Goal: Transaction & Acquisition: Book appointment/travel/reservation

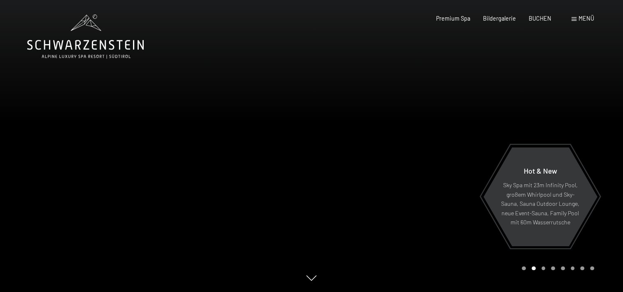
click at [542, 22] on div "Premium Spa Bildergalerie BUCHEN" at bounding box center [488, 18] width 154 height 8
click at [541, 16] on span "BUCHEN" at bounding box center [540, 17] width 23 height 7
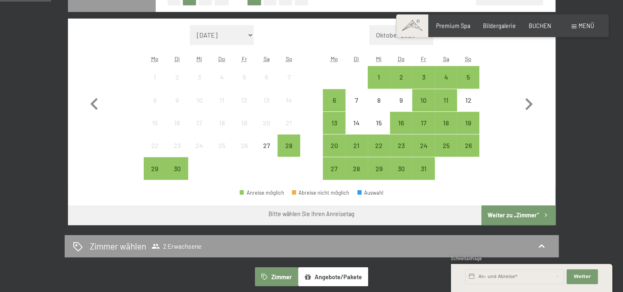
scroll to position [233, 0]
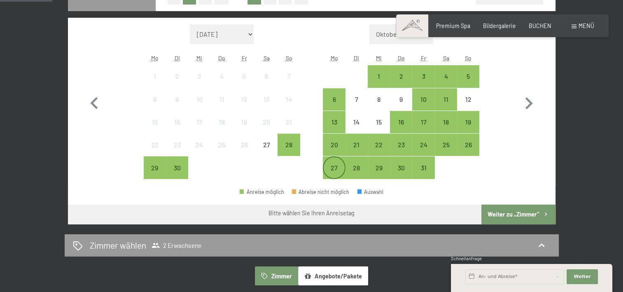
click at [337, 166] on div "27" at bounding box center [334, 174] width 21 height 21
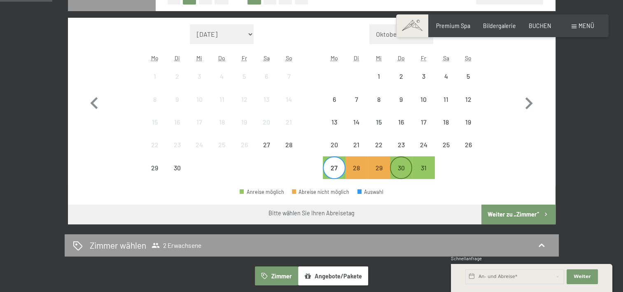
click at [403, 161] on div "30" at bounding box center [401, 167] width 21 height 21
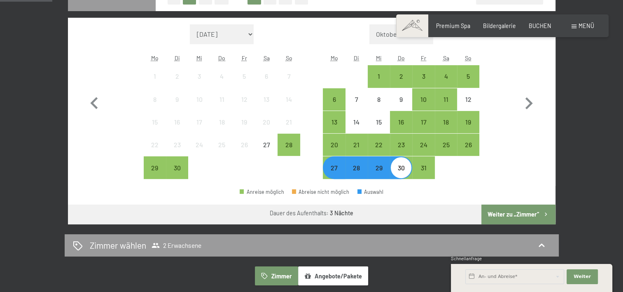
click at [509, 214] on button "Weiter zu „Zimmer“" at bounding box center [519, 214] width 74 height 20
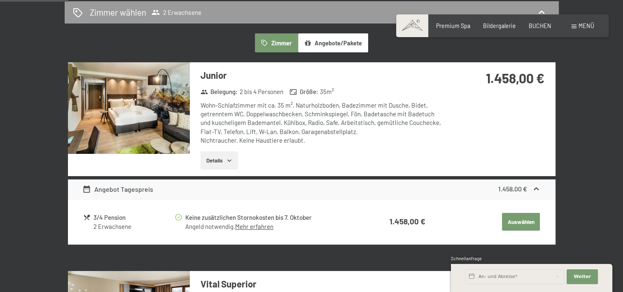
scroll to position [213, 0]
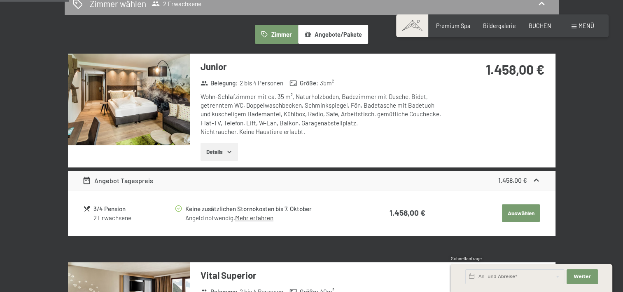
click at [524, 214] on button "Auswählen" at bounding box center [521, 213] width 38 height 18
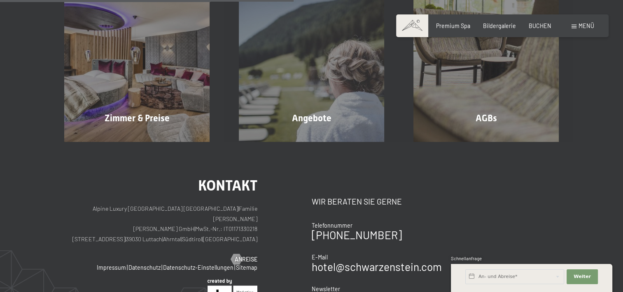
scroll to position [173, 0]
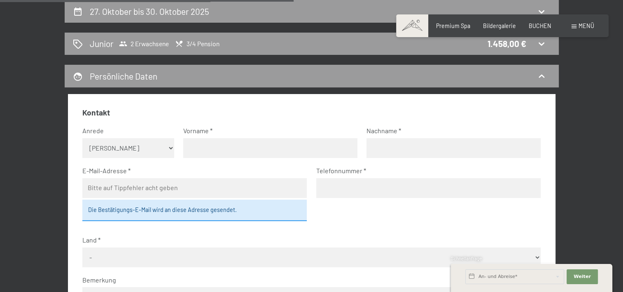
click at [156, 146] on select "Keine Angabe Frau Herr" at bounding box center [128, 148] width 92 height 20
select select "f"
click at [82, 138] on select "Keine Angabe Frau Herr" at bounding box center [128, 148] width 92 height 20
drag, startPoint x: 194, startPoint y: 162, endPoint x: 199, endPoint y: 148, distance: 15.5
click at [199, 148] on fieldset "Kontakt Anrede Keine Angabe Frau Herr Vorname Nachname E-Mail-Adresse Die Bestä…" at bounding box center [311, 238] width 459 height 262
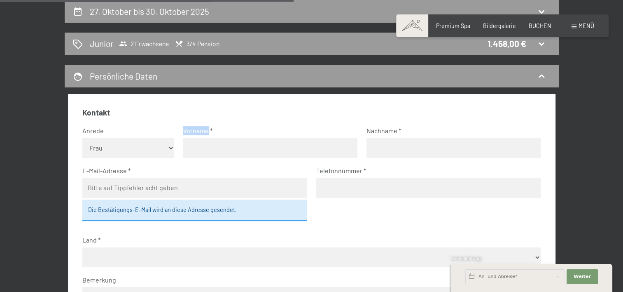
click at [199, 148] on input "text" at bounding box center [270, 148] width 174 height 20
type input "Nicole"
type input "Kälin"
click at [93, 185] on input "email" at bounding box center [194, 188] width 225 height 20
type input "nicole.kaelin99@gmail.com"
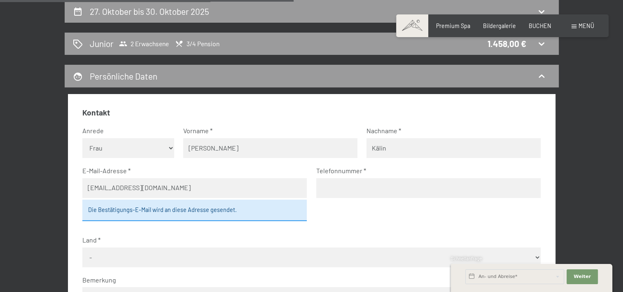
type input "0798483280"
select select "CHE"
click at [377, 188] on input "0798483280" at bounding box center [428, 188] width 225 height 20
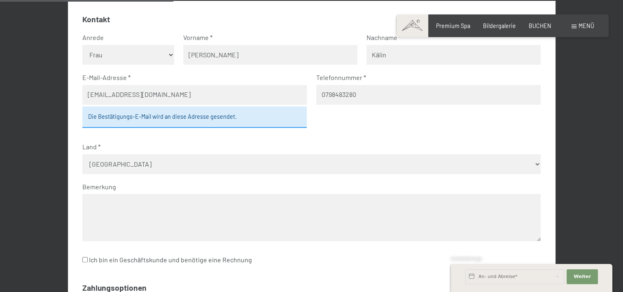
scroll to position [269, 0]
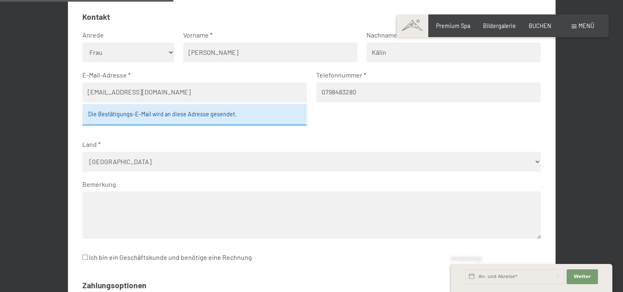
click at [311, 199] on textarea at bounding box center [311, 214] width 459 height 47
type textarea "B"
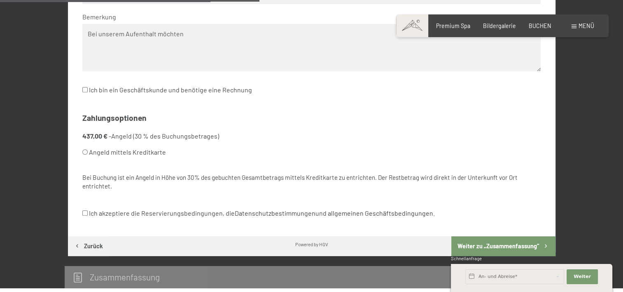
scroll to position [351, 0]
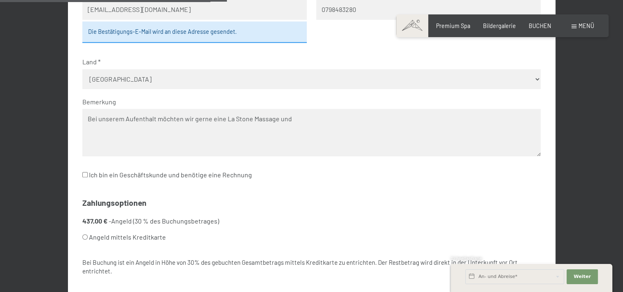
paste textarea "Kinesiologische Meridianmassage"
click at [223, 120] on textarea "Bei unserem Aufenthalt möchten wir gerne eine La Stone Massage und Kinesiologis…" at bounding box center [311, 132] width 459 height 47
click at [397, 120] on textarea "Bei unserem Aufenthalt möchten wir gerne eine La Stone Massage und Kinesiologis…" at bounding box center [311, 132] width 459 height 47
click at [211, 122] on textarea "Bei unserem Aufenthalt möchten wir gerne eine La Stone Massage und Kinesiologis…" at bounding box center [311, 132] width 459 height 47
click at [297, 120] on textarea "Bei unserem Aufenthalt möchten wir gerne zwei SPA Anwendungen buche (La Stone M…" at bounding box center [311, 132] width 459 height 47
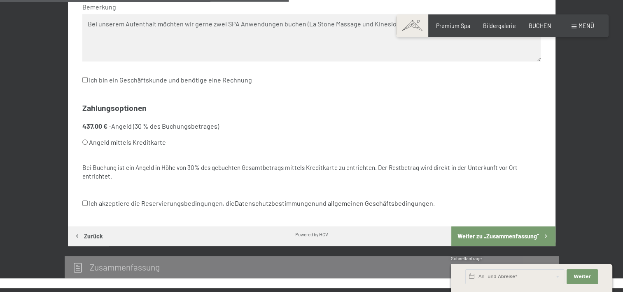
scroll to position [447, 0]
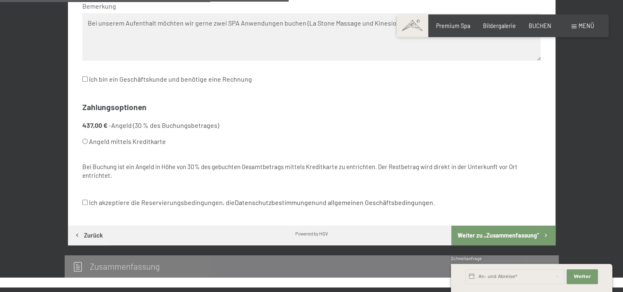
type textarea "Bei unserem Aufenthalt möchten wir gerne zwei SPA Anwendungen buchen (La Stone …"
click at [146, 142] on label "Angeld mittels Kreditkarte" at bounding box center [301, 141] width 439 height 16
click at [88, 142] on input "Angeld mittels Kreditkarte" at bounding box center [84, 140] width 5 height 5
radio input "true"
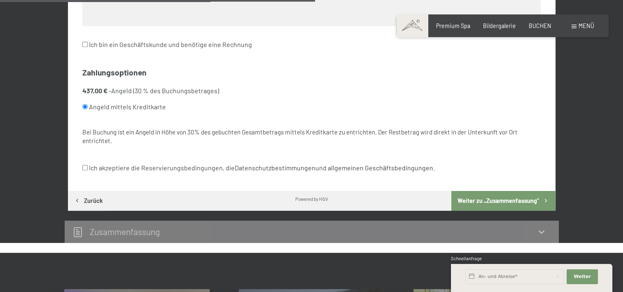
scroll to position [488, 0]
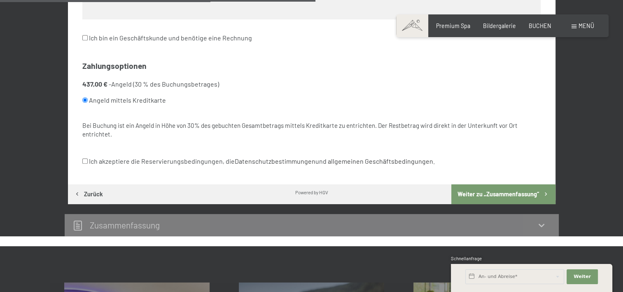
click at [175, 161] on label "Ich akzeptiere die Reservierungsbedingungen, die Datenschutzbestimmungen und al…" at bounding box center [258, 161] width 353 height 16
click at [88, 161] on input "Ich akzeptiere die Reservierungsbedingungen, die Datenschutzbestimmungen und al…" at bounding box center [84, 160] width 5 height 5
checkbox input "true"
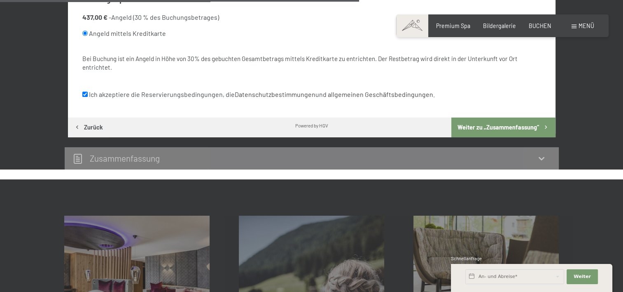
scroll to position [555, 0]
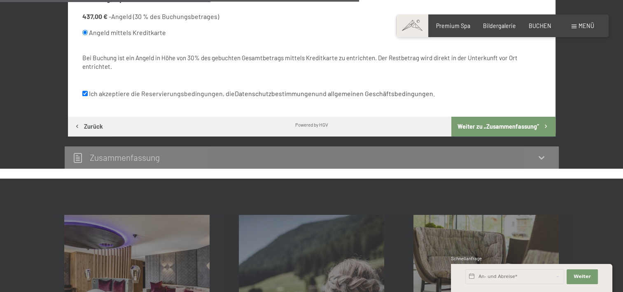
click at [511, 129] on button "Weiter zu „Zusammen­fassung“" at bounding box center [504, 127] width 104 height 20
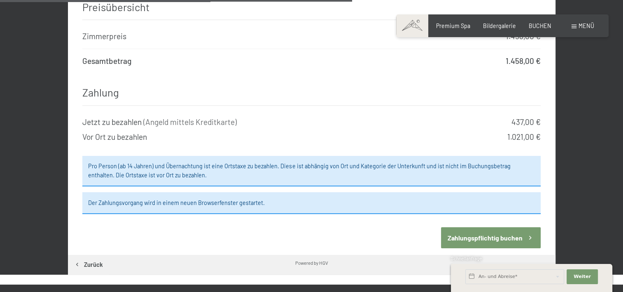
scroll to position [685, 0]
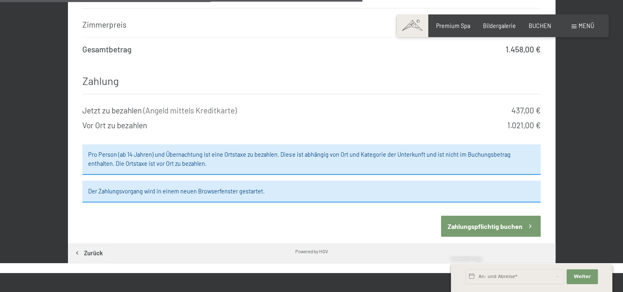
click at [470, 218] on button "Zahlungspflichtig buchen" at bounding box center [491, 225] width 100 height 21
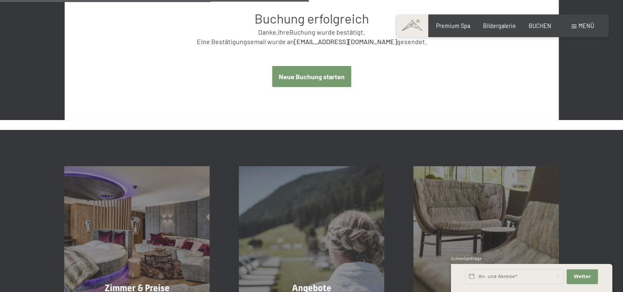
scroll to position [373, 0]
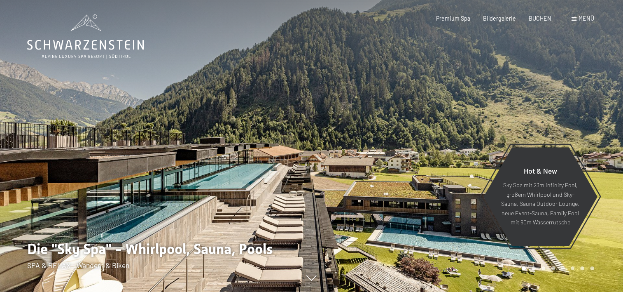
click at [582, 17] on span "Menü" at bounding box center [587, 18] width 16 height 7
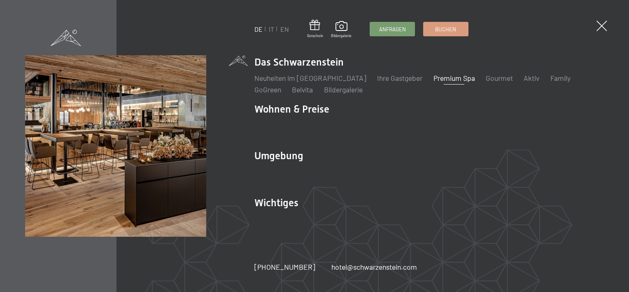
click at [434, 76] on link "Premium Spa" at bounding box center [455, 77] width 42 height 9
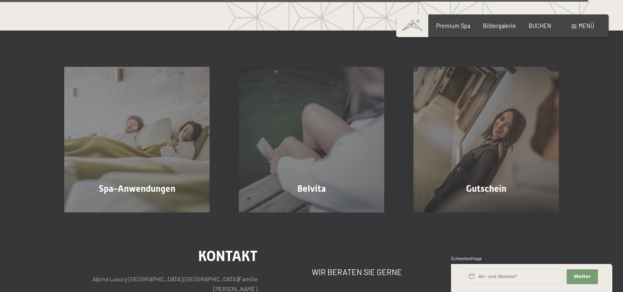
scroll to position [4226, 0]
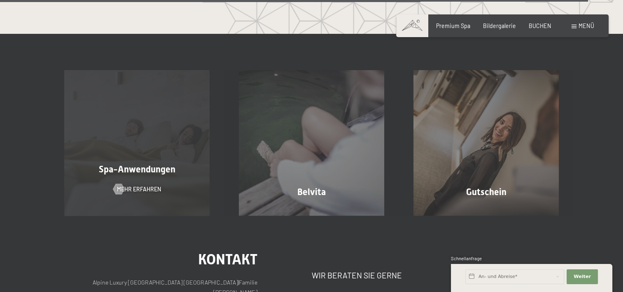
click at [163, 164] on span "Spa-Anwendungen" at bounding box center [137, 169] width 77 height 10
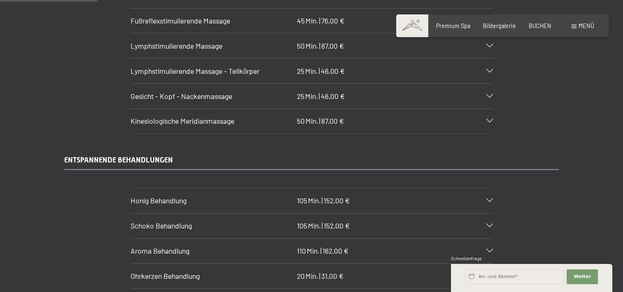
scroll to position [905, 0]
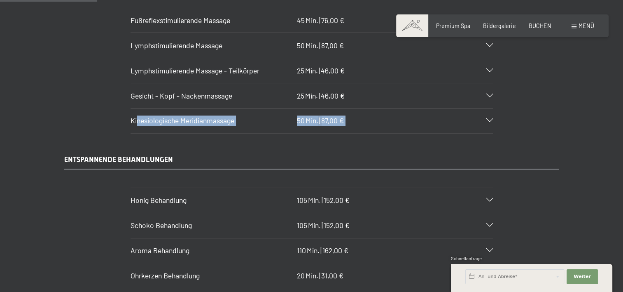
drag, startPoint x: 129, startPoint y: 110, endPoint x: 115, endPoint y: 109, distance: 14.1
click at [131, 109] on section "Kinesiologische Meridianmassage 50 Min. | 87,00 € Erleben Sie die kinesiologisc…" at bounding box center [312, 121] width 363 height 26
drag, startPoint x: 240, startPoint y: 107, endPoint x: 128, endPoint y: 110, distance: 112.1
click at [131, 110] on section "Kinesiologische Meridianmassage 50 Min. | 87,00 € Erleben Sie die kinesiologisc…" at bounding box center [312, 121] width 363 height 26
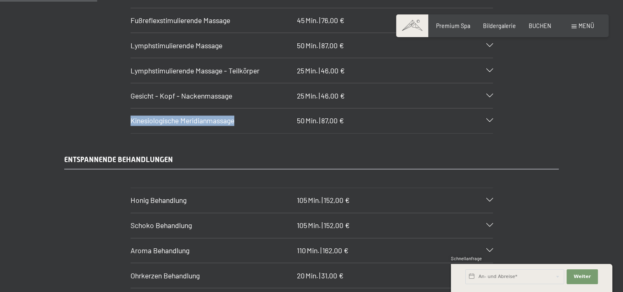
drag, startPoint x: 131, startPoint y: 110, endPoint x: 237, endPoint y: 117, distance: 106.5
click at [237, 117] on div "Kinesiologische Meridianmassage 50 Min. | 87,00 €" at bounding box center [312, 120] width 363 height 25
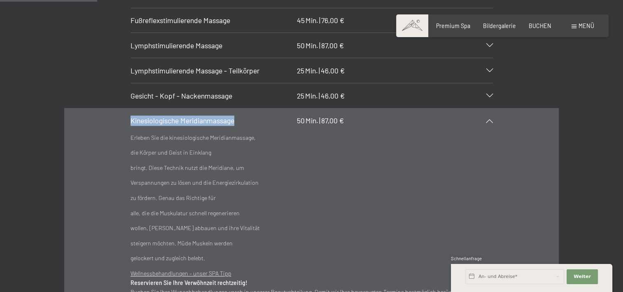
copy span "Kinesiologische Meridianmassage"
click at [131, 108] on section "Kinesiologische Meridianmassage 50 Min. | 87,00 € Erleben Sie die kinesiologisc…" at bounding box center [312, 223] width 363 height 231
click at [492, 108] on div "Kinesiologische Meridianmassage 50 Min. | 87,00 €" at bounding box center [312, 120] width 363 height 25
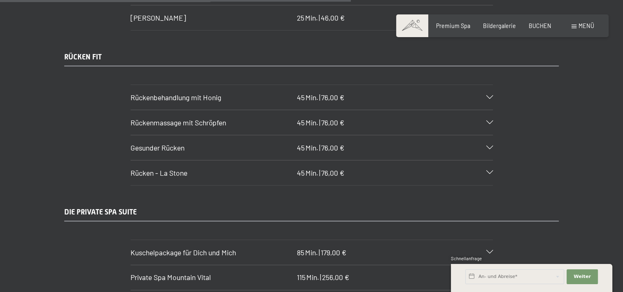
scroll to position [3259, 0]
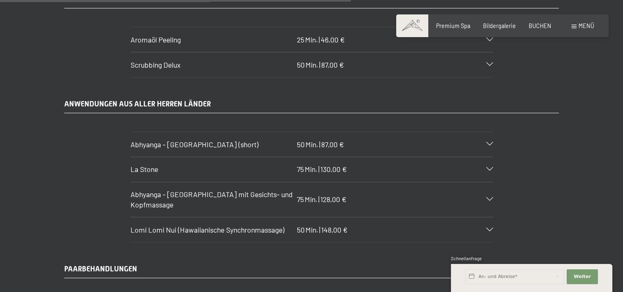
click at [409, 157] on div "La Stone 75 Min. | 130,00 €" at bounding box center [312, 169] width 363 height 25
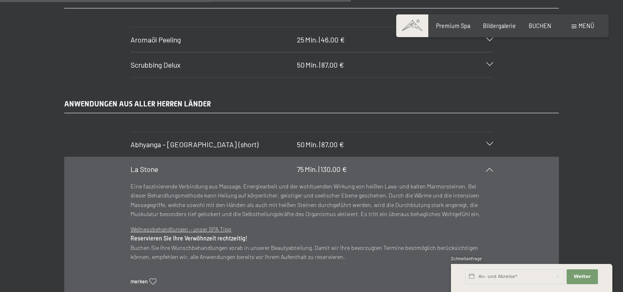
click at [376, 157] on div "La Stone 75 Min. | 130,00 €" at bounding box center [312, 169] width 363 height 25
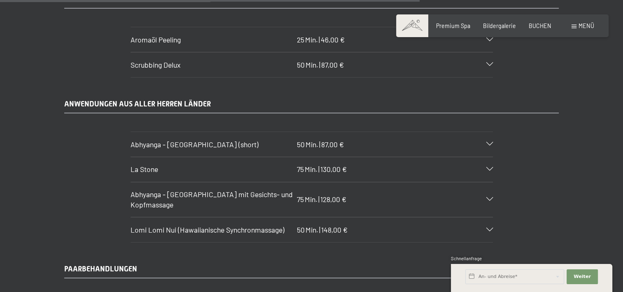
scroll to position [3901, 0]
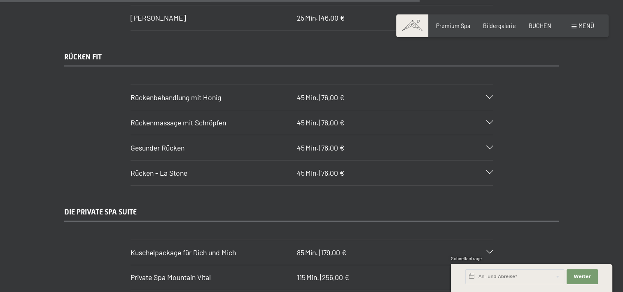
click at [204, 160] on div "Rücken - La Stone 45 Min. | 76,00 €" at bounding box center [312, 172] width 363 height 25
